Goal: Information Seeking & Learning: Learn about a topic

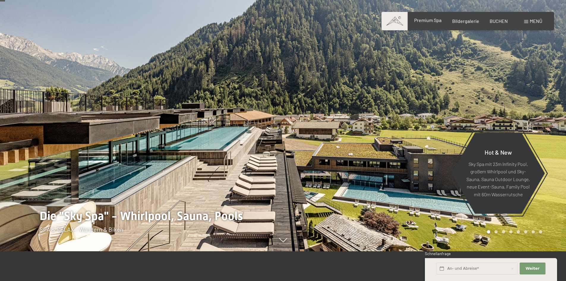
click at [429, 21] on span "Premium Spa" at bounding box center [427, 20] width 27 height 6
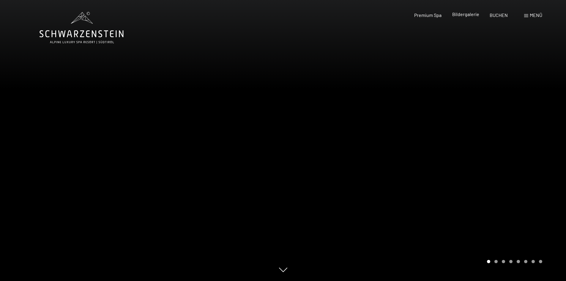
click at [462, 15] on span "Bildergalerie" at bounding box center [465, 14] width 27 height 6
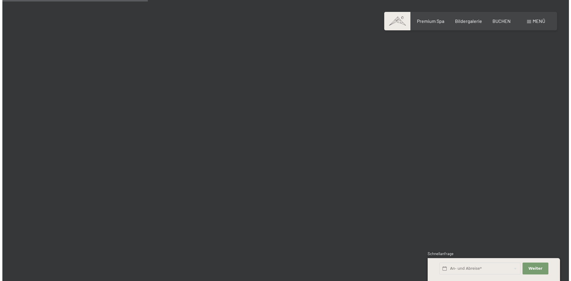
scroll to position [2021, 0]
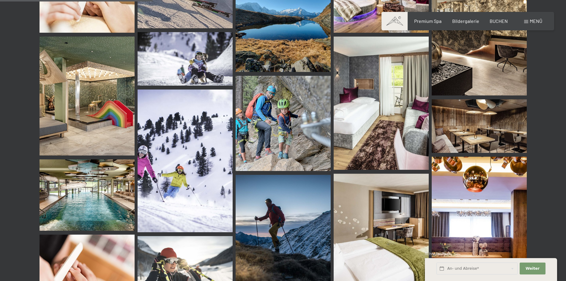
click at [534, 18] on div "Menü" at bounding box center [533, 21] width 18 height 7
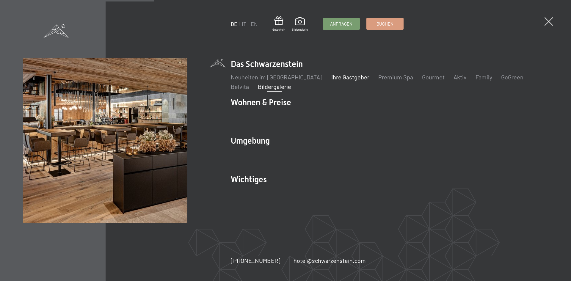
click at [331, 76] on link "Ihre Gastgeber" at bounding box center [350, 76] width 38 height 7
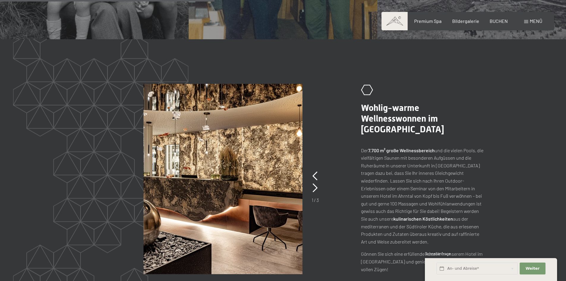
scroll to position [743, 0]
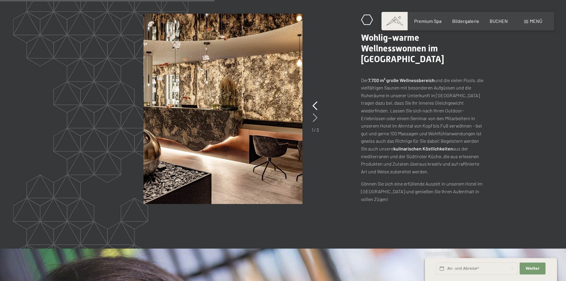
click at [316, 119] on icon at bounding box center [315, 117] width 5 height 9
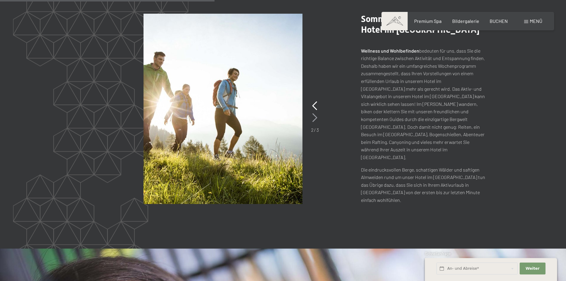
click at [316, 119] on icon at bounding box center [314, 117] width 5 height 9
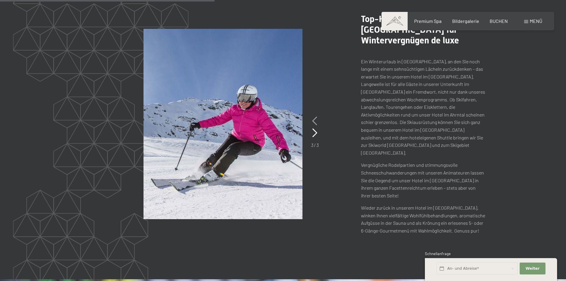
click at [315, 117] on icon at bounding box center [314, 121] width 5 height 9
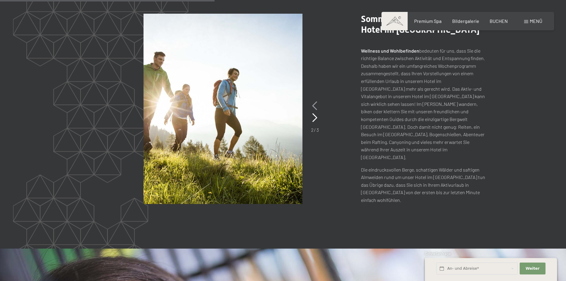
click at [315, 108] on icon at bounding box center [314, 105] width 5 height 9
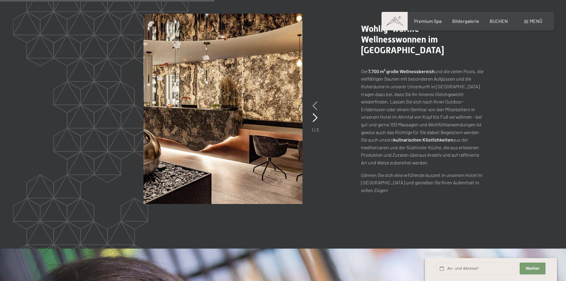
click at [315, 108] on icon at bounding box center [315, 105] width 5 height 9
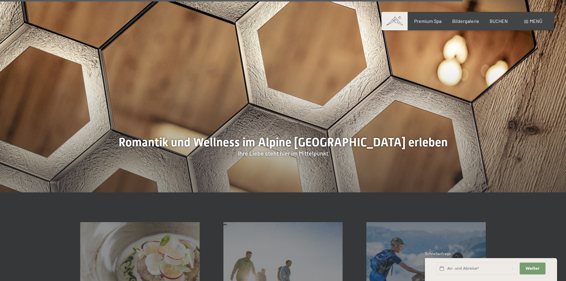
scroll to position [1873, 0]
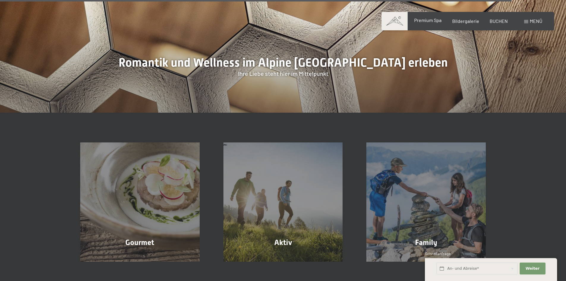
click at [431, 19] on span "Premium Spa" at bounding box center [427, 20] width 27 height 6
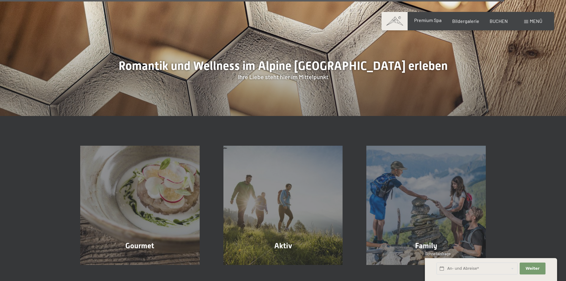
scroll to position [1866, 0]
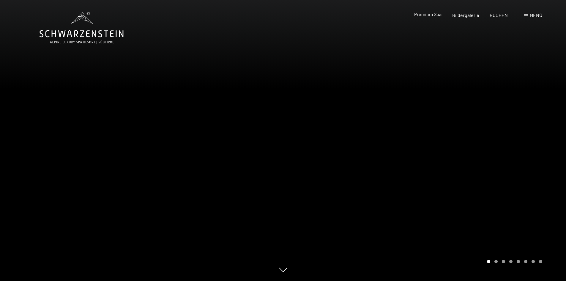
click at [430, 15] on span "Premium Spa" at bounding box center [427, 14] width 27 height 6
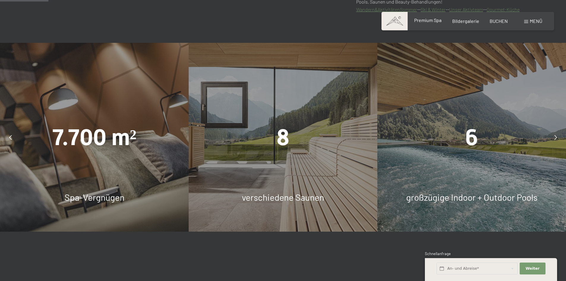
scroll to position [416, 0]
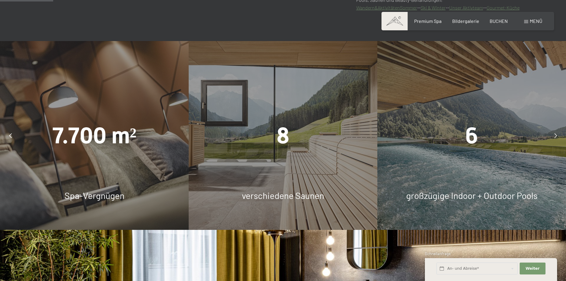
click at [553, 136] on div at bounding box center [555, 135] width 15 height 15
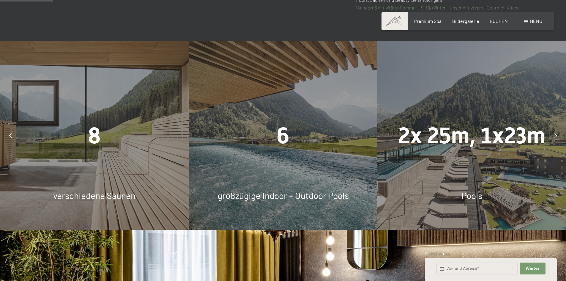
click at [553, 136] on div at bounding box center [555, 135] width 15 height 15
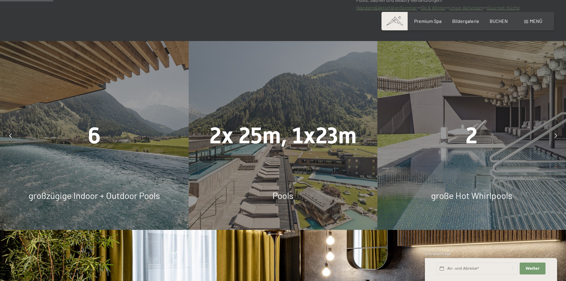
click at [553, 136] on div at bounding box center [555, 135] width 15 height 15
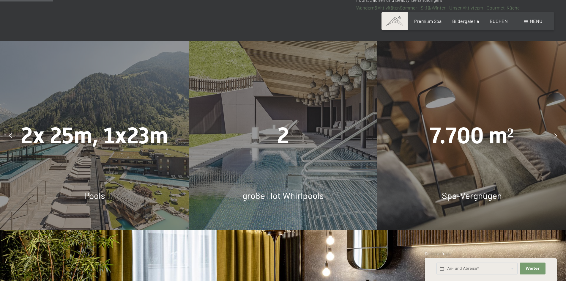
click at [552, 135] on div at bounding box center [555, 135] width 15 height 15
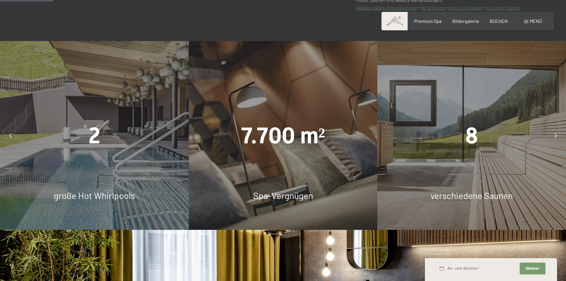
click at [551, 135] on div at bounding box center [555, 135] width 15 height 15
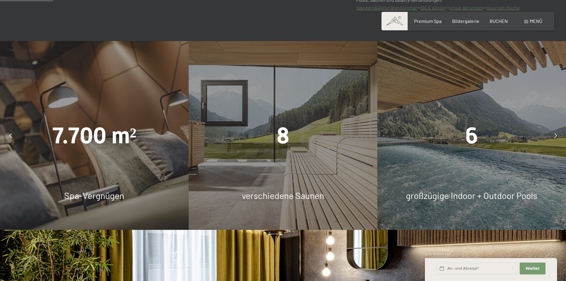
click at [551, 135] on div at bounding box center [555, 135] width 15 height 15
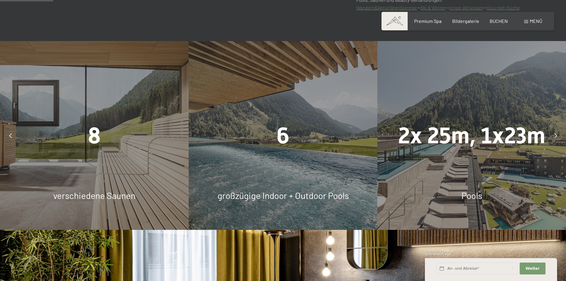
click at [551, 134] on div at bounding box center [555, 135] width 15 height 15
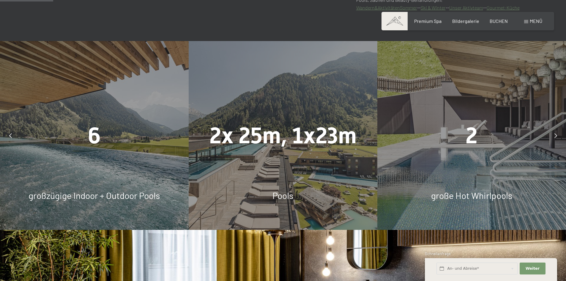
click at [551, 134] on div at bounding box center [555, 135] width 15 height 15
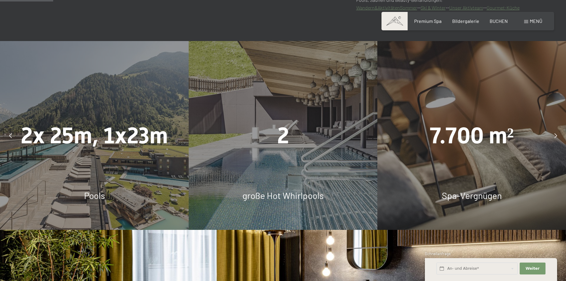
click at [551, 134] on div at bounding box center [555, 135] width 15 height 15
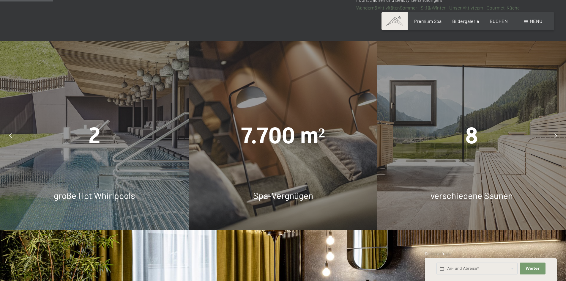
click at [551, 134] on div at bounding box center [555, 135] width 15 height 15
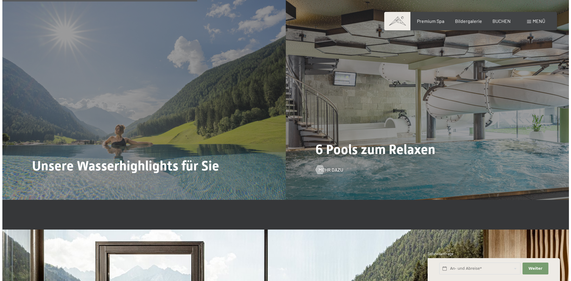
scroll to position [1546, 0]
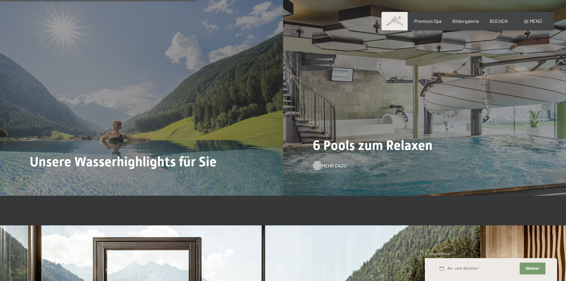
click at [332, 166] on span "Mehr dazu" at bounding box center [334, 165] width 25 height 7
